Goal: Transaction & Acquisition: Purchase product/service

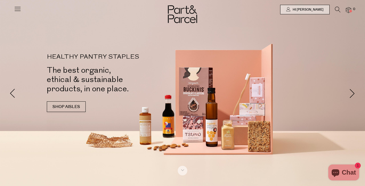
click at [337, 9] on icon at bounding box center [338, 10] width 6 height 6
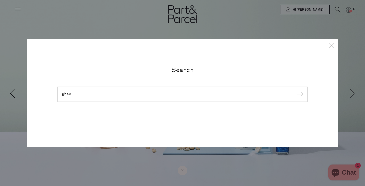
type input "ghee"
click at [299, 99] on input "submit" at bounding box center [299, 95] width 8 height 8
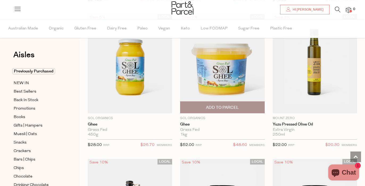
scroll to position [494, 0]
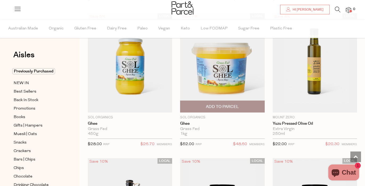
click at [226, 104] on span "Add To Parcel" at bounding box center [222, 107] width 33 height 6
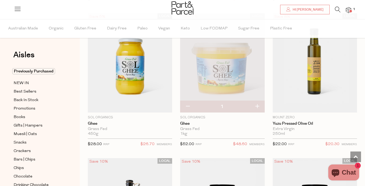
click at [256, 106] on button "button" at bounding box center [256, 107] width 15 height 12
type input "2"
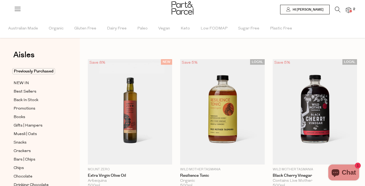
scroll to position [0, 0]
click at [336, 8] on icon at bounding box center [338, 10] width 6 height 6
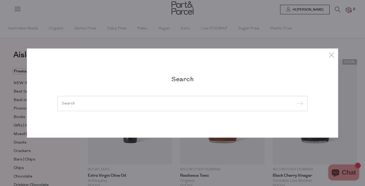
type input "c"
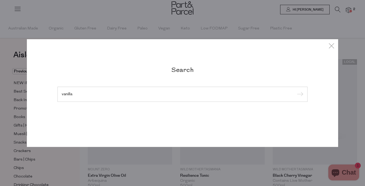
type input "vanilla"
click at [299, 95] on input "submit" at bounding box center [299, 95] width 8 height 8
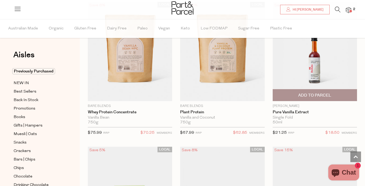
scroll to position [1523, 0]
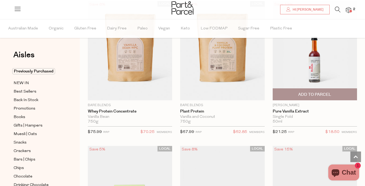
click at [316, 92] on span "Add To Parcel" at bounding box center [314, 95] width 33 height 6
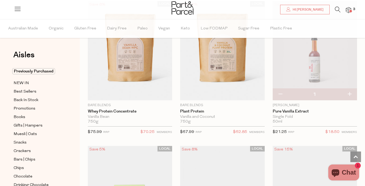
click at [351, 92] on button "button" at bounding box center [349, 95] width 15 height 12
type input "2"
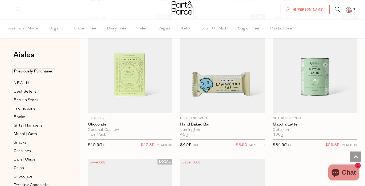
click at [336, 9] on icon at bounding box center [338, 10] width 6 height 6
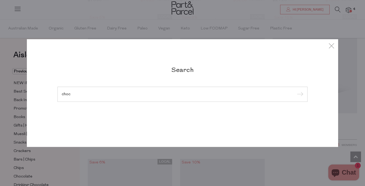
type input "choc"
click at [299, 95] on input "submit" at bounding box center [299, 95] width 8 height 8
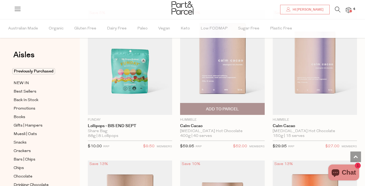
scroll to position [501, 0]
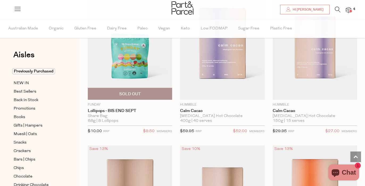
click at [143, 93] on span "Sold Out" at bounding box center [129, 93] width 81 height 11
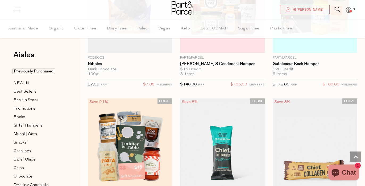
scroll to position [1747, 0]
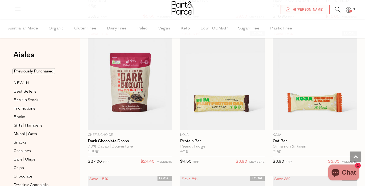
scroll to position [761, 0]
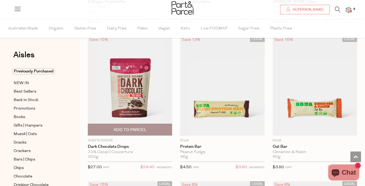
click at [140, 133] on span "Add To Parcel" at bounding box center [129, 129] width 81 height 11
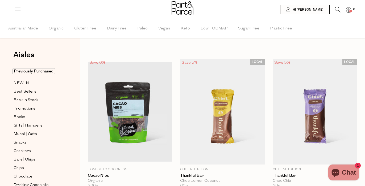
scroll to position [0, 0]
click at [348, 11] on img at bounding box center [348, 10] width 5 height 6
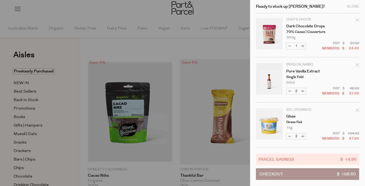
scroll to position [1, 0]
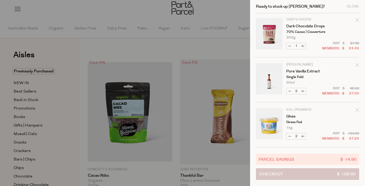
click at [314, 173] on button "Checkout $ 158.60" at bounding box center [307, 175] width 103 height 12
